Goal: Information Seeking & Learning: Learn about a topic

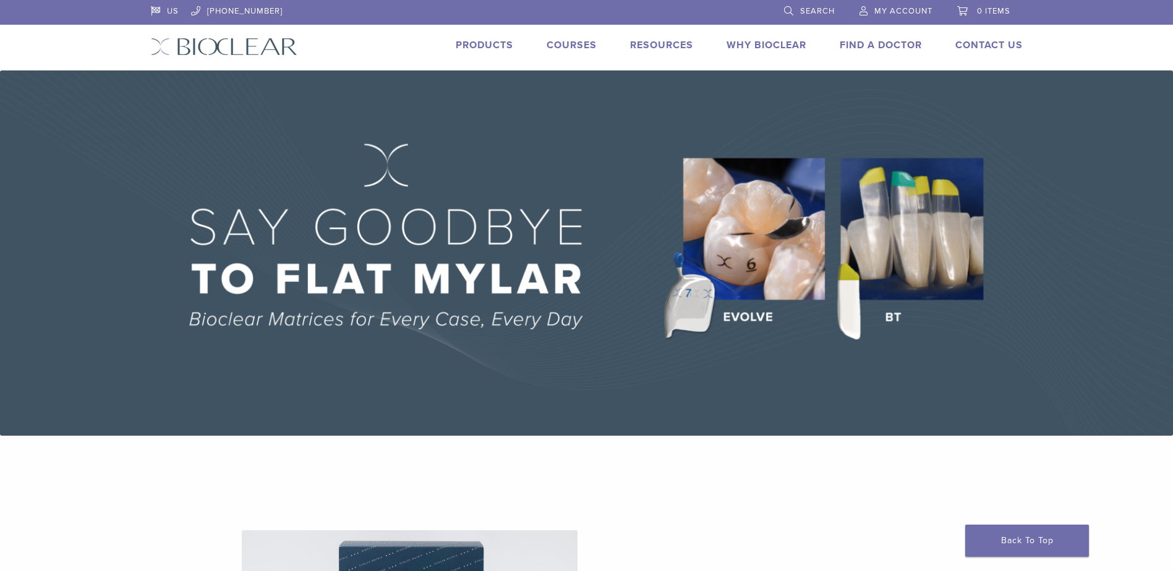
click at [465, 45] on link "Products" at bounding box center [484, 45] width 57 height 12
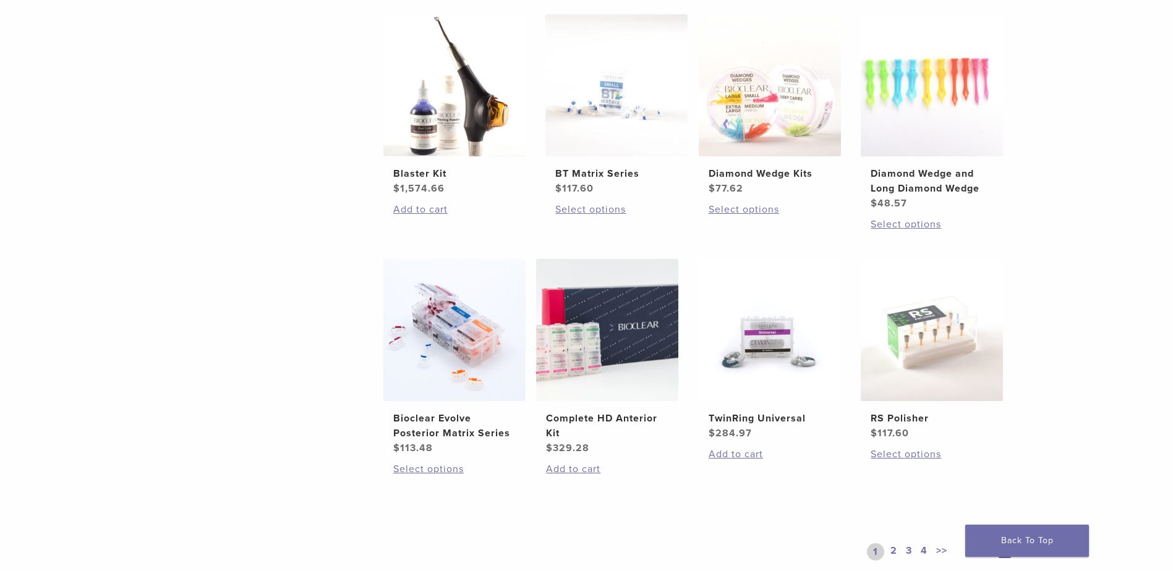
scroll to position [771, 0]
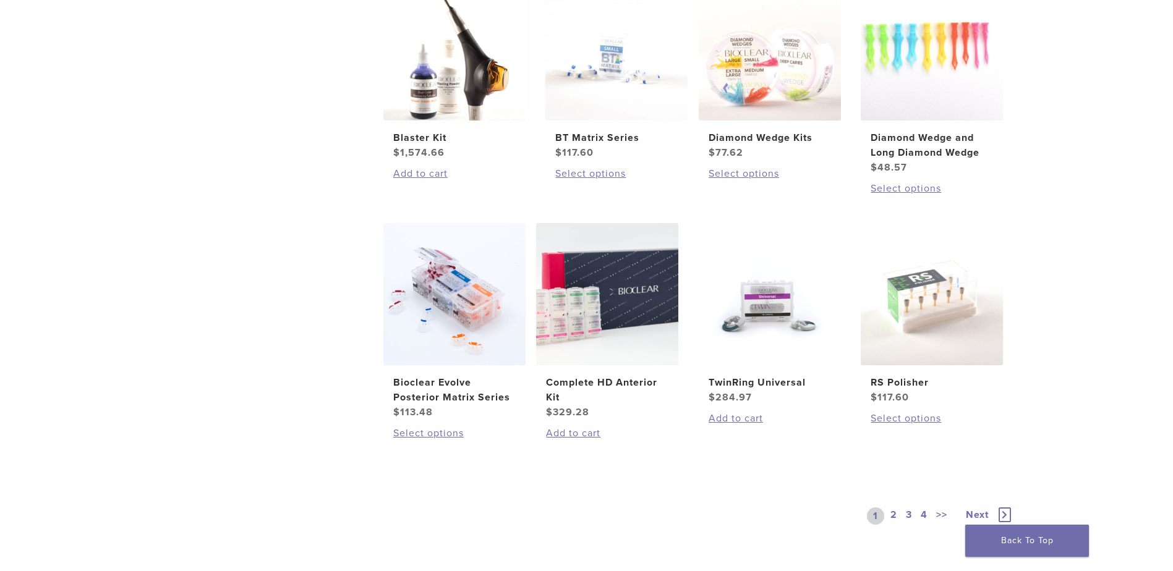
click at [986, 512] on span "Next" at bounding box center [977, 515] width 23 height 12
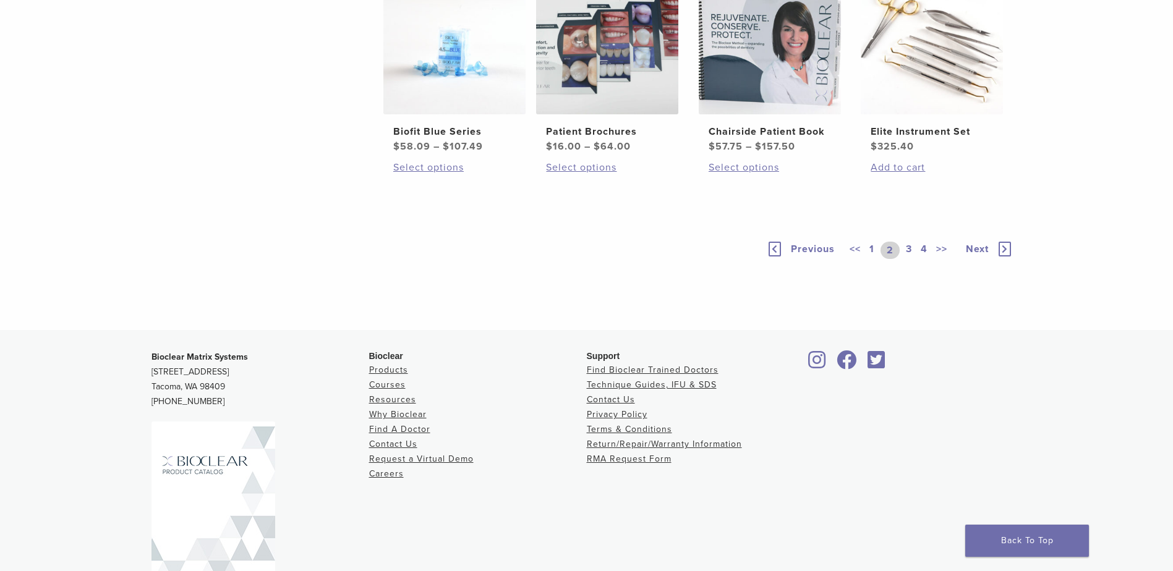
scroll to position [862, 0]
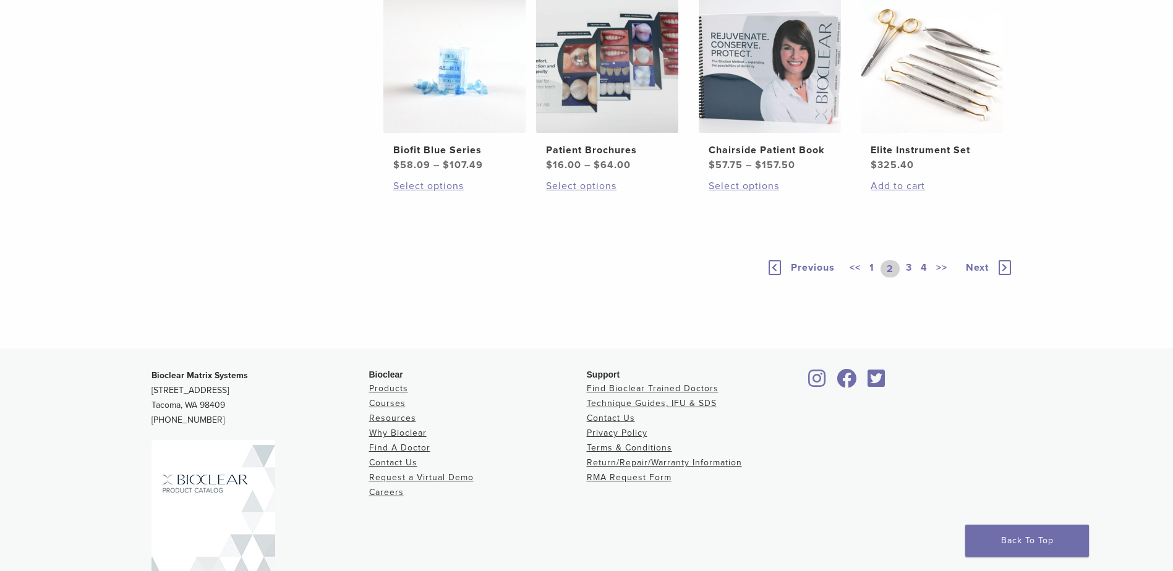
click at [979, 274] on span "Next" at bounding box center [977, 267] width 23 height 12
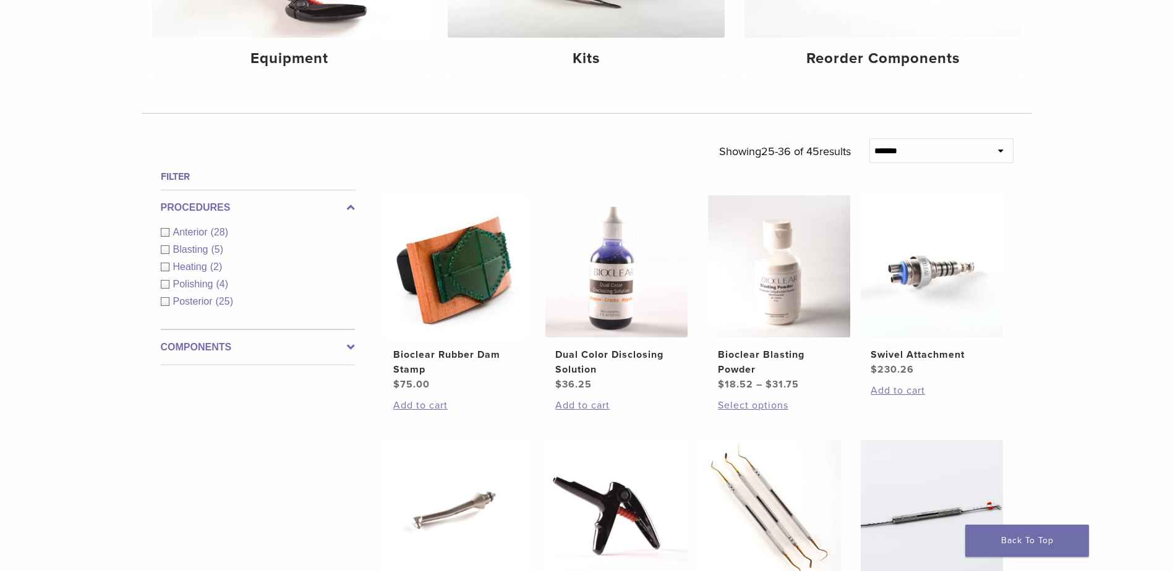
scroll to position [308, 0]
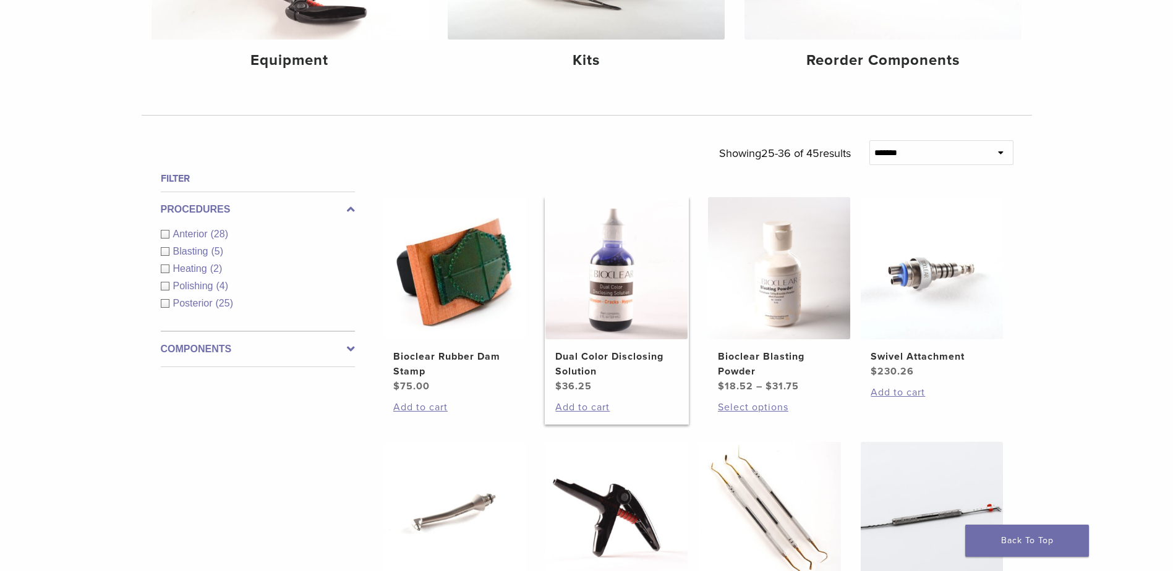
click at [574, 362] on h2 "Dual Color Disclosing Solution" at bounding box center [616, 364] width 122 height 30
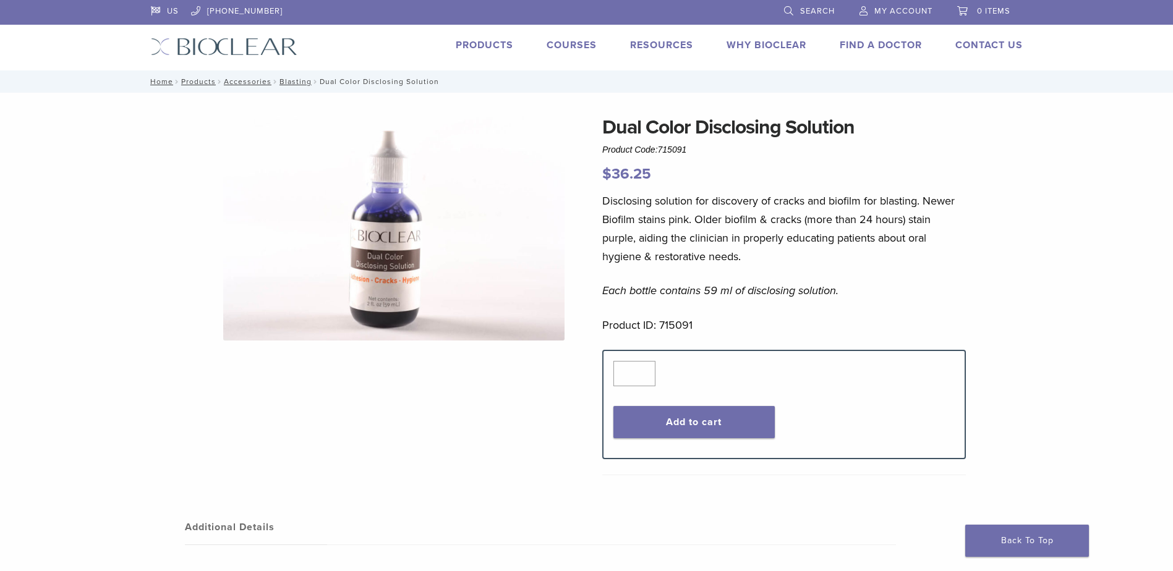
click at [755, 43] on link "Why Bioclear" at bounding box center [766, 45] width 80 height 12
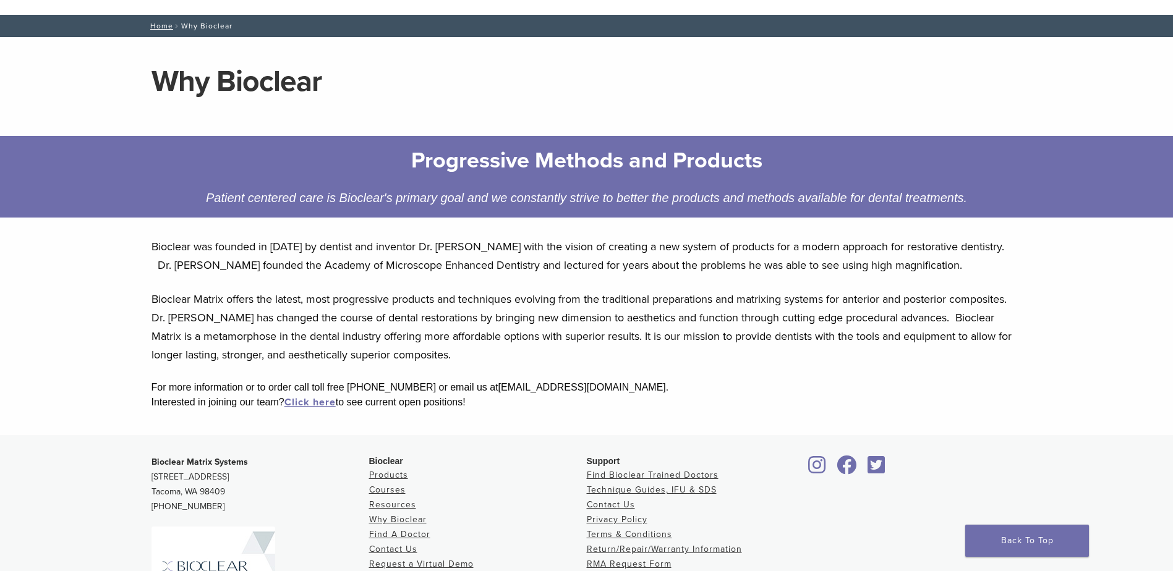
scroll to position [52, 0]
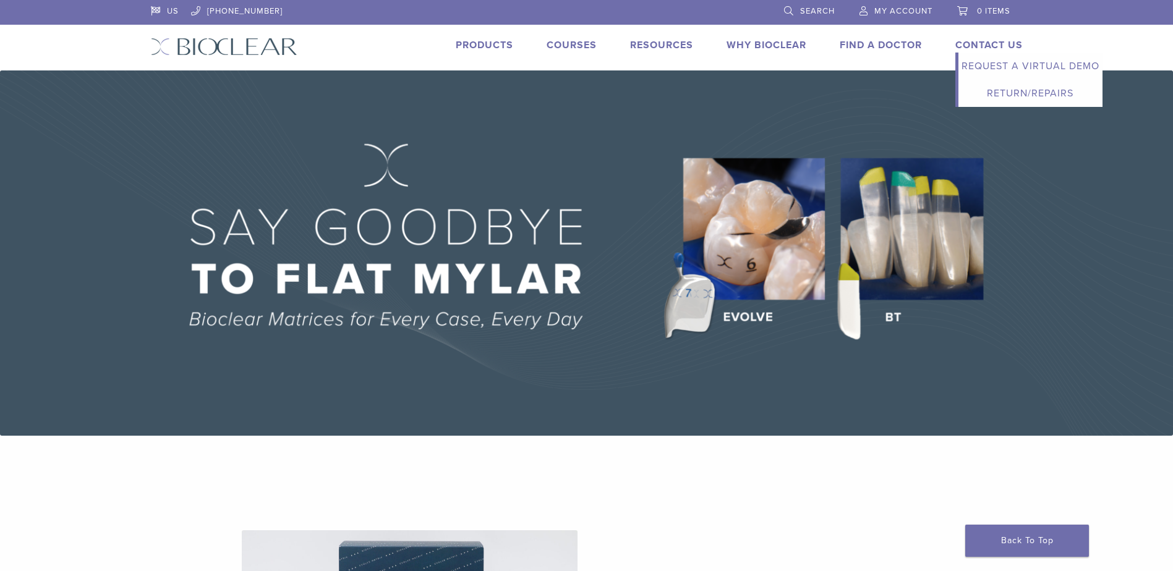
click at [993, 67] on link "Request a Virtual Demo" at bounding box center [1030, 66] width 144 height 27
